Goal: Task Accomplishment & Management: Use online tool/utility

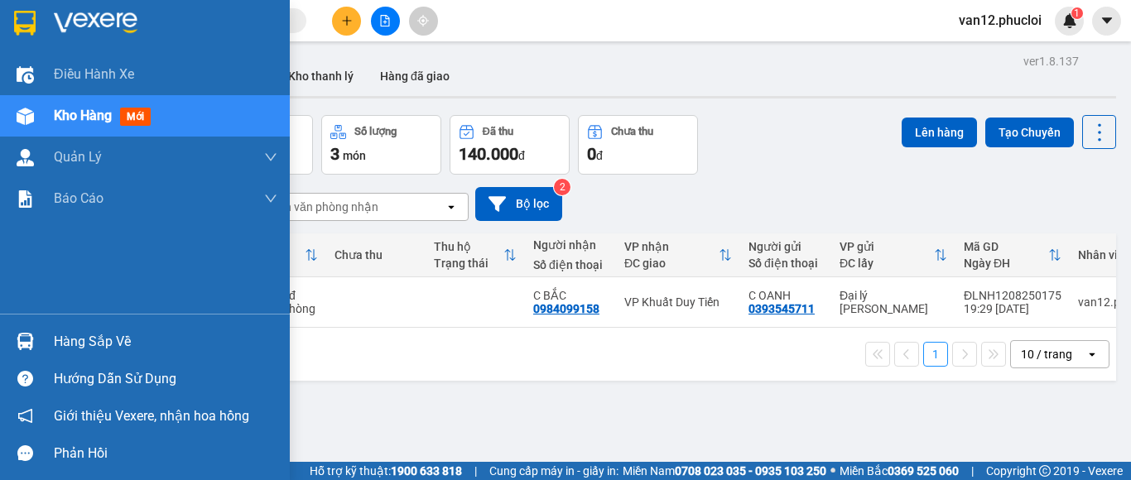
scroll to position [76, 0]
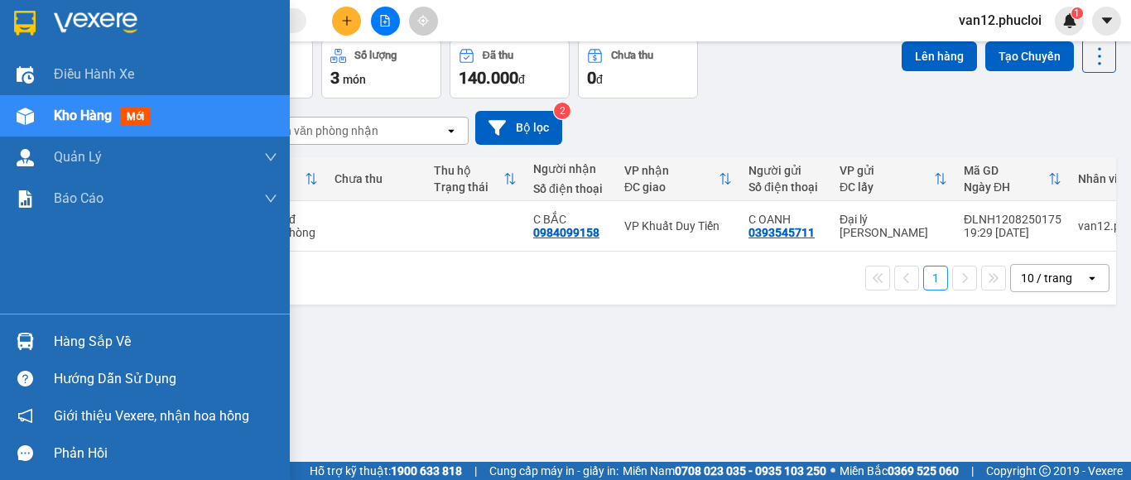
click at [26, 340] on img at bounding box center [25, 341] width 17 height 17
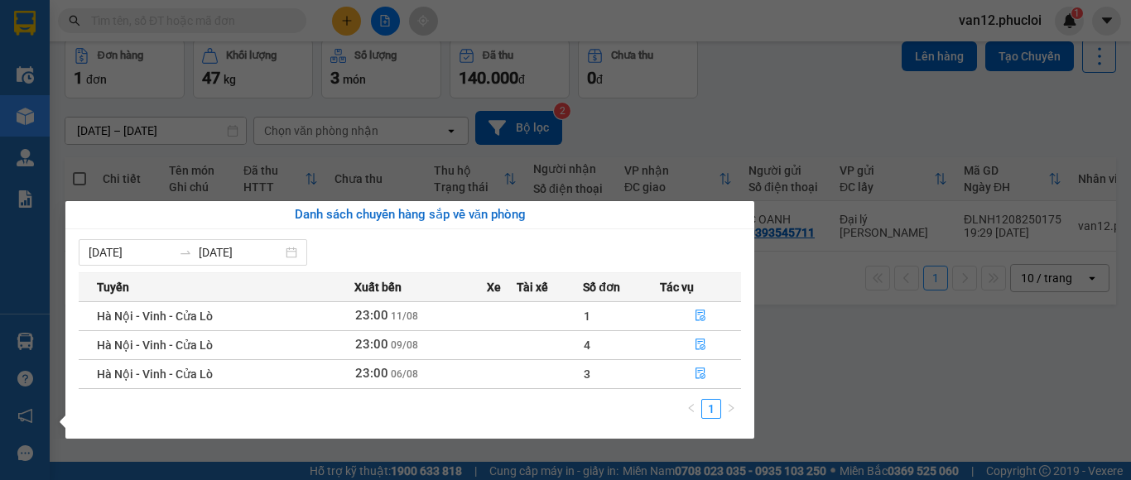
click at [939, 331] on section "Kết quả tìm kiếm ( 0 ) Bộ lọc No Data van12.phucloi 1 Điều hành xe Kho hàng mới…" at bounding box center [565, 240] width 1131 height 480
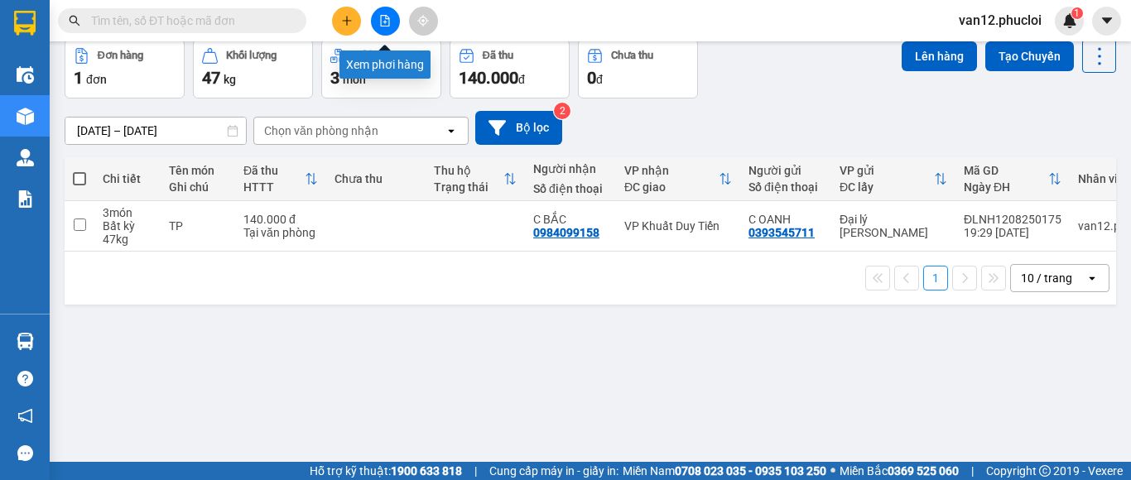
click at [384, 24] on icon "file-add" at bounding box center [385, 21] width 12 height 12
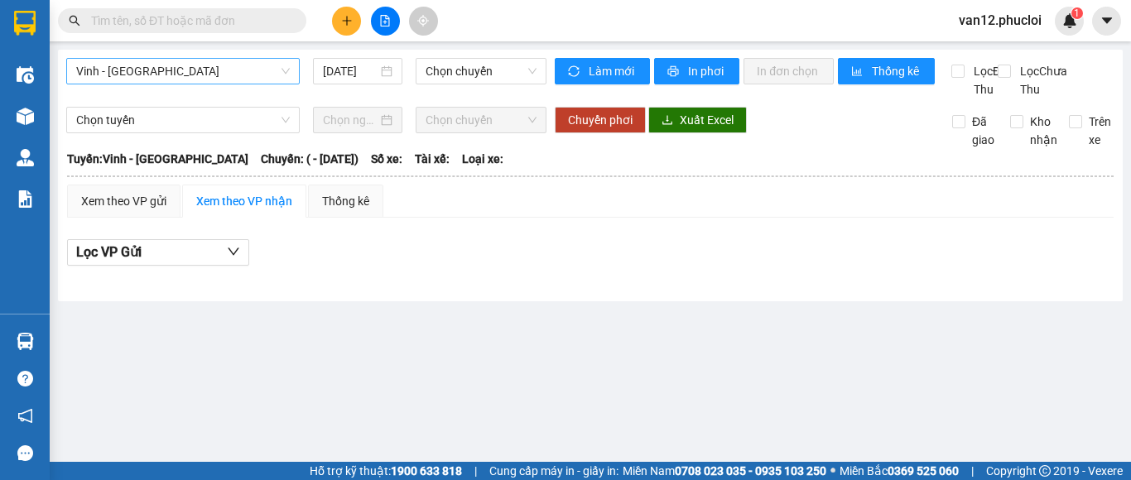
click at [282, 72] on span "Vinh - [GEOGRAPHIC_DATA]" at bounding box center [183, 71] width 214 height 25
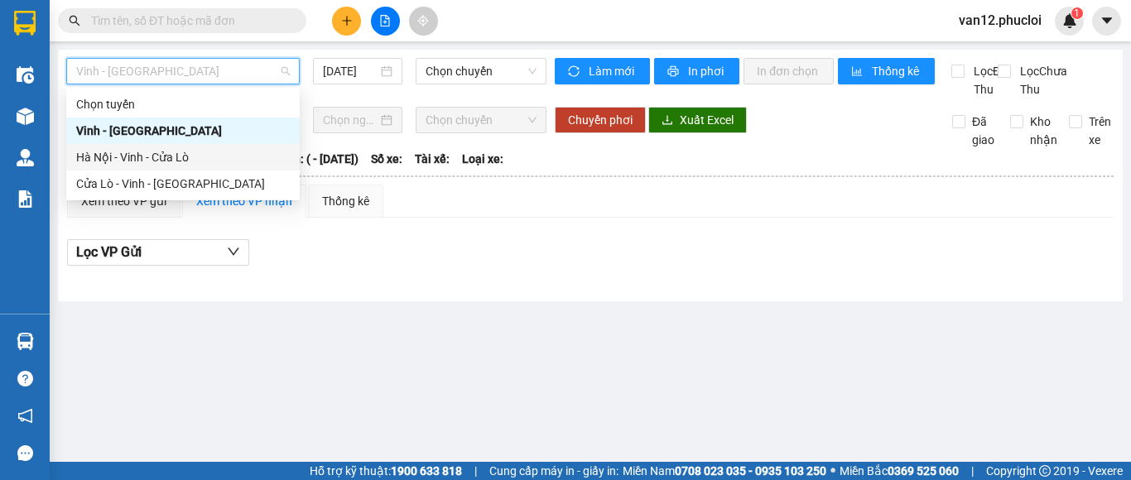
click at [189, 155] on div "Hà Nội - Vinh - Cửa Lò" at bounding box center [183, 157] width 214 height 18
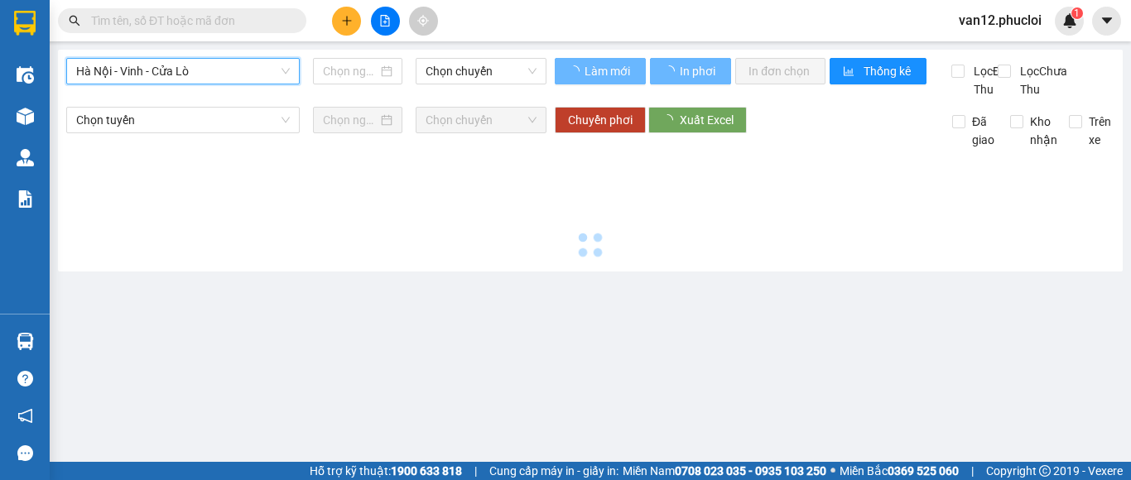
type input "[DATE]"
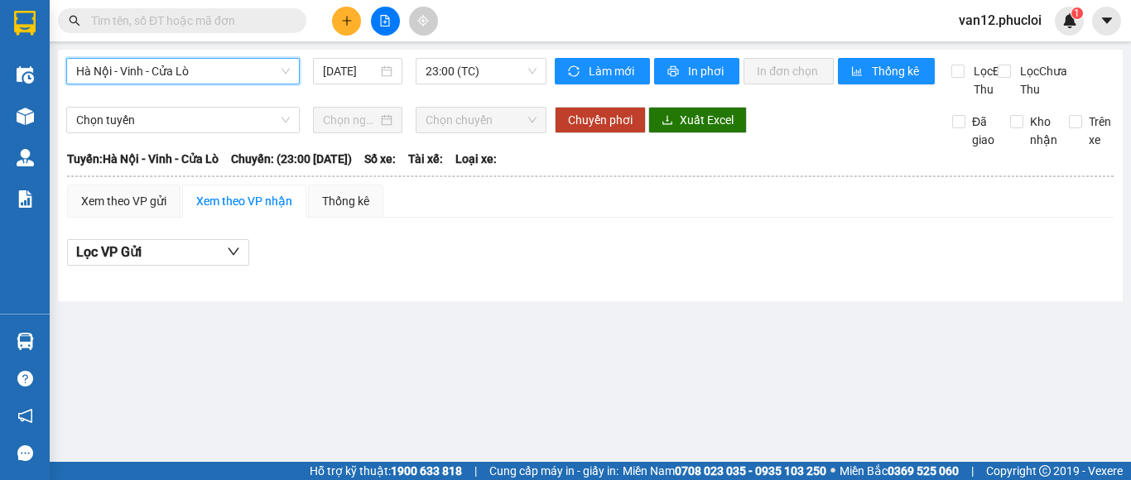
click at [1086, 267] on div "Lọc VP Gửi" at bounding box center [590, 252] width 1046 height 27
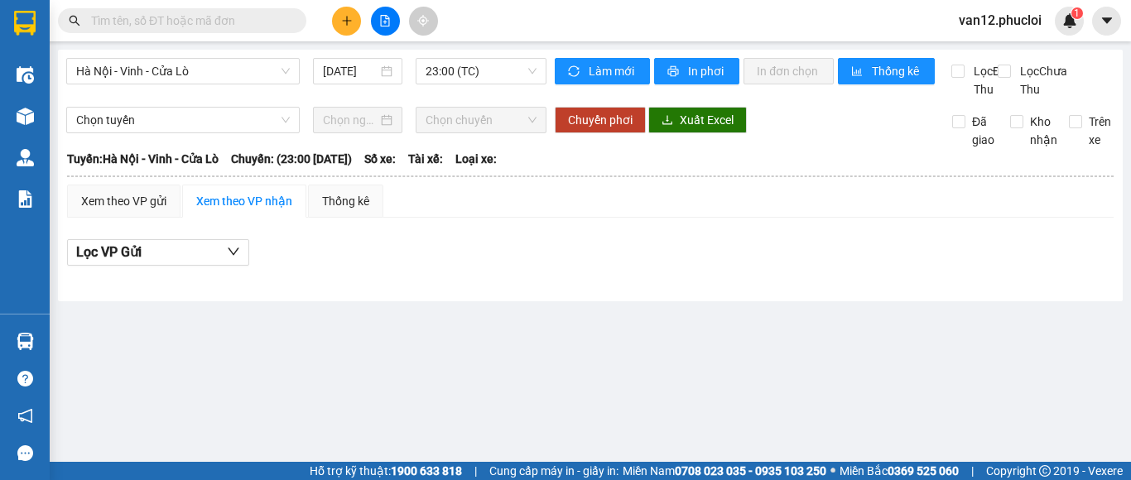
click at [933, 348] on main "[GEOGRAPHIC_DATA] - Vinh - [GEOGRAPHIC_DATA] [DATE] 23:00 (TC) Làm mới In phơi …" at bounding box center [565, 231] width 1131 height 462
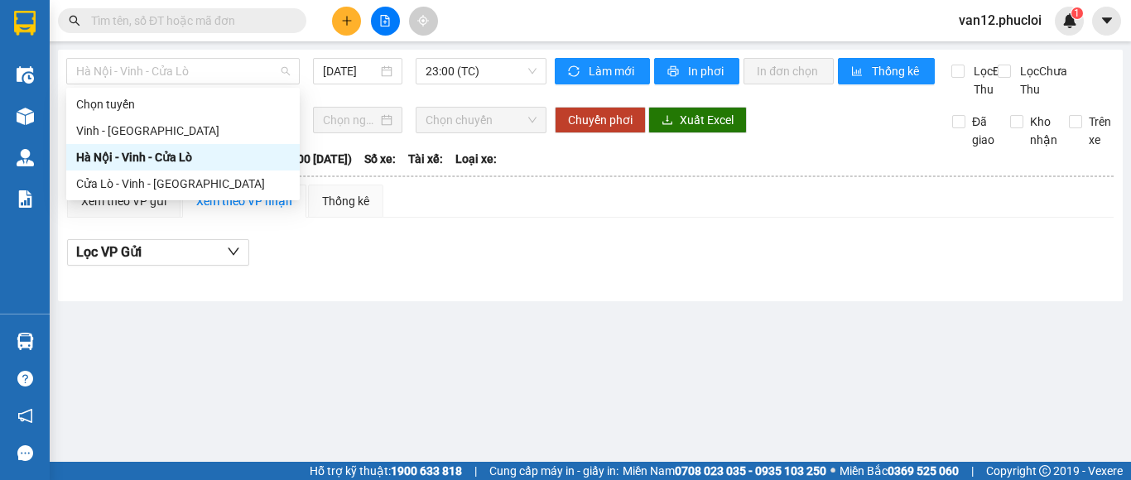
drag, startPoint x: 208, startPoint y: 58, endPoint x: 48, endPoint y: -17, distance: 176.2
click at [48, 0] on html "Kết quả tìm kiếm ( 0 ) Bộ lọc No Data van12.phucloi 1 Điều hành xe Kho hàng mới…" at bounding box center [565, 240] width 1131 height 480
